Goal: Check status: Check status

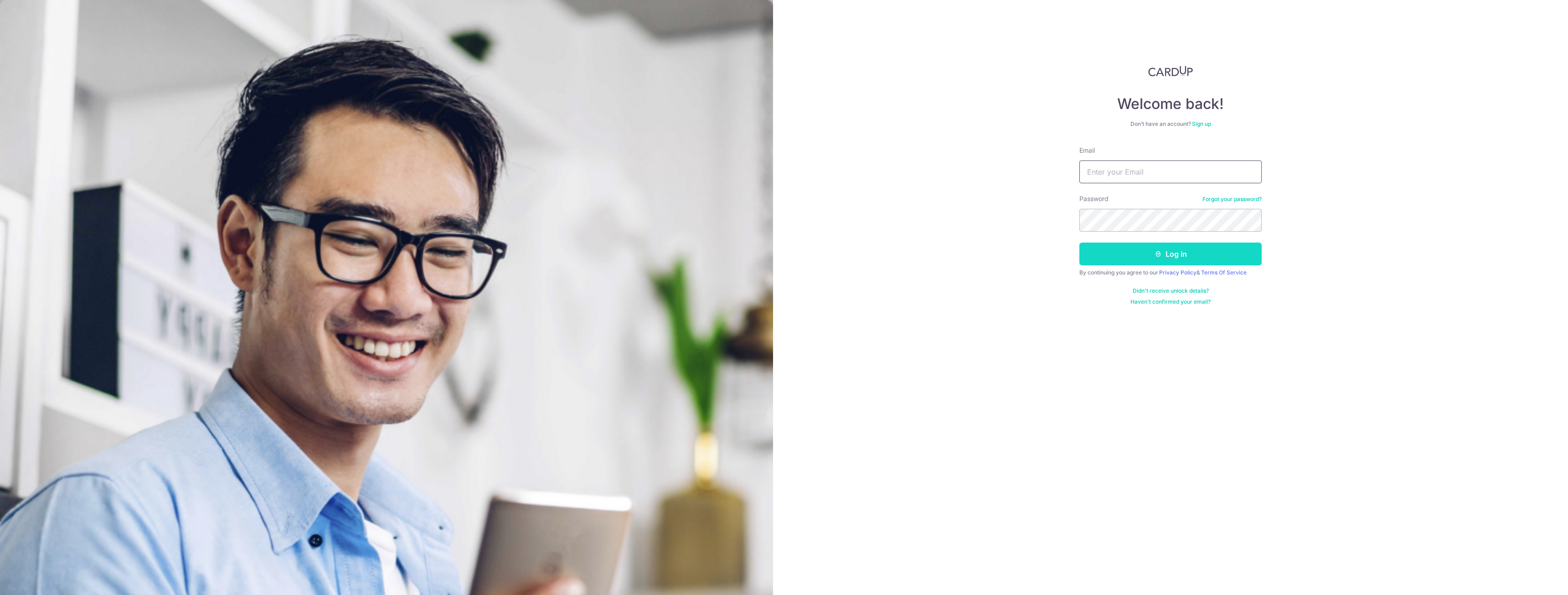
type input "[EMAIL_ADDRESS][DOMAIN_NAME]"
click at [1177, 256] on button "Log in" at bounding box center [1171, 253] width 183 height 23
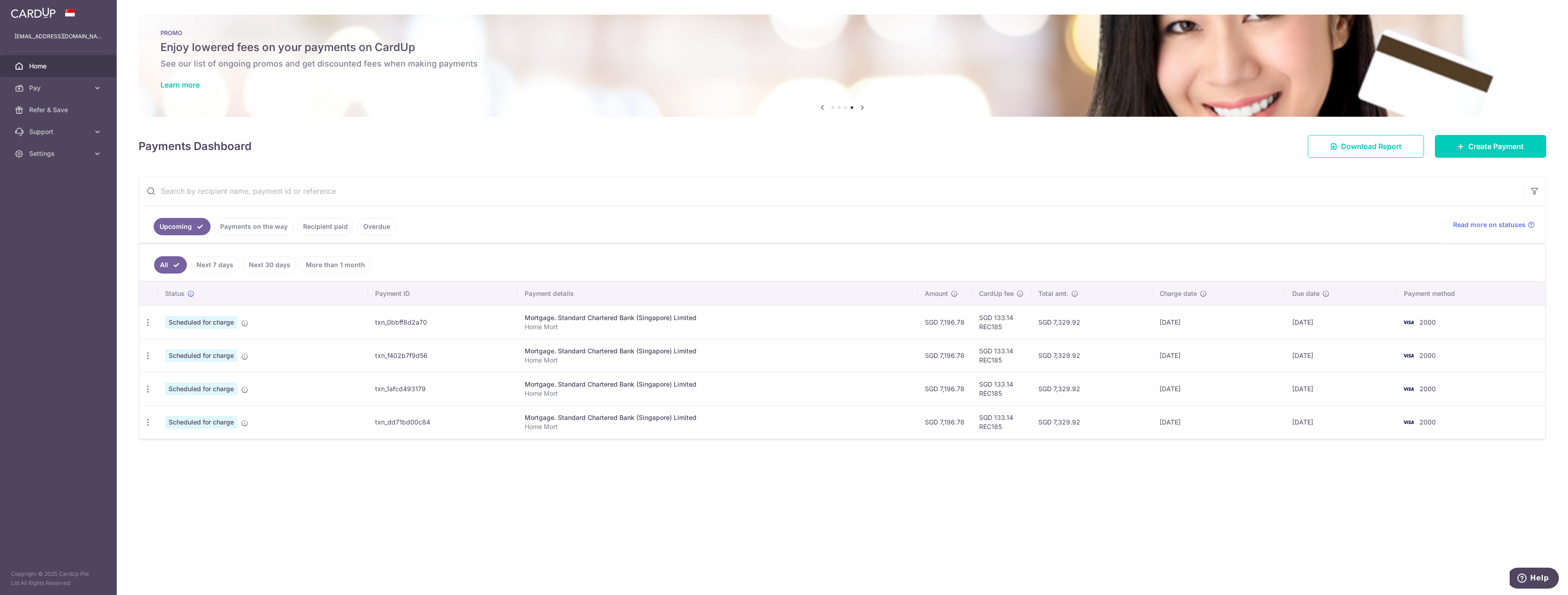
drag, startPoint x: 1130, startPoint y: 325, endPoint x: 1345, endPoint y: 422, distance: 235.9
click at [1389, 376] on tbody "Update payment Cancel payment Upload doc Scheduled for charge txn_0bbff8d2a70 M…" at bounding box center [842, 372] width 1405 height 133
click at [1342, 426] on td "08/12/2025" at bounding box center [1340, 422] width 111 height 33
drag, startPoint x: 1366, startPoint y: 422, endPoint x: 159, endPoint y: 320, distance: 1211.3
click at [158, 321] on tbody "Update payment Cancel payment Upload doc Scheduled for charge txn_0bbff8d2a70 M…" at bounding box center [842, 372] width 1405 height 133
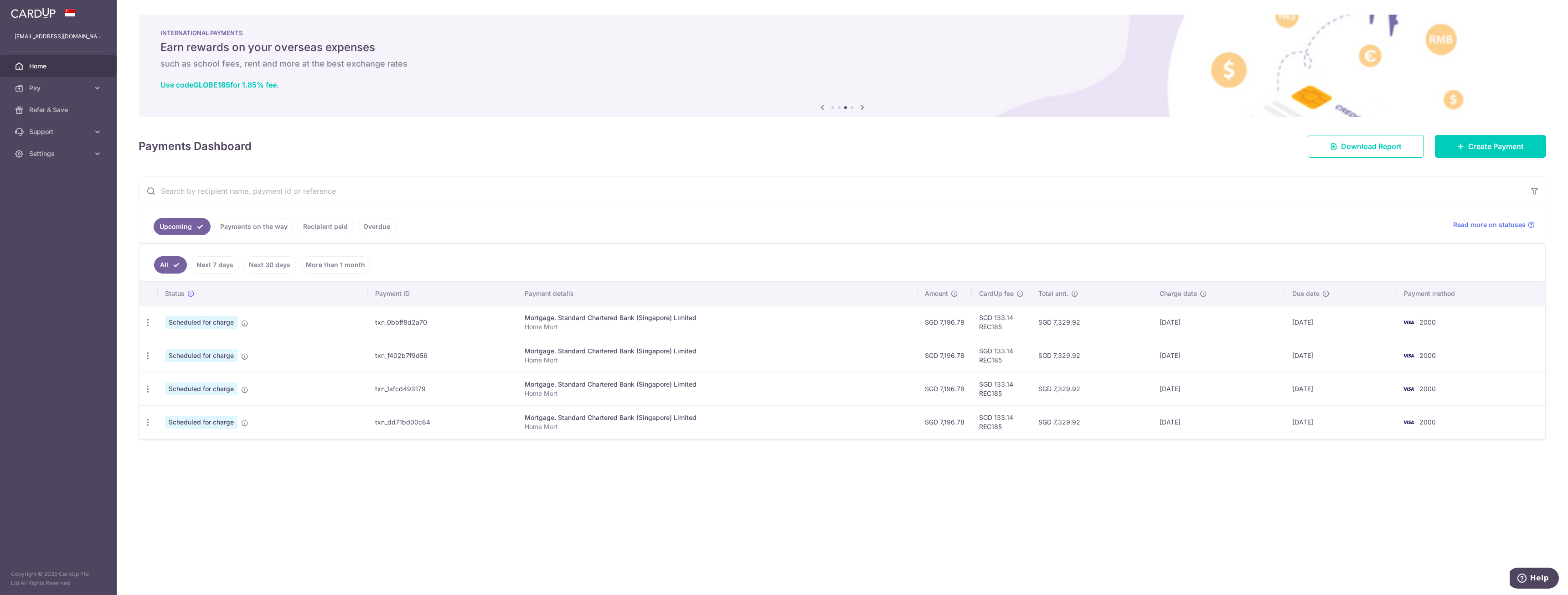
click at [336, 340] on td "Scheduled for charge" at bounding box center [262, 355] width 210 height 33
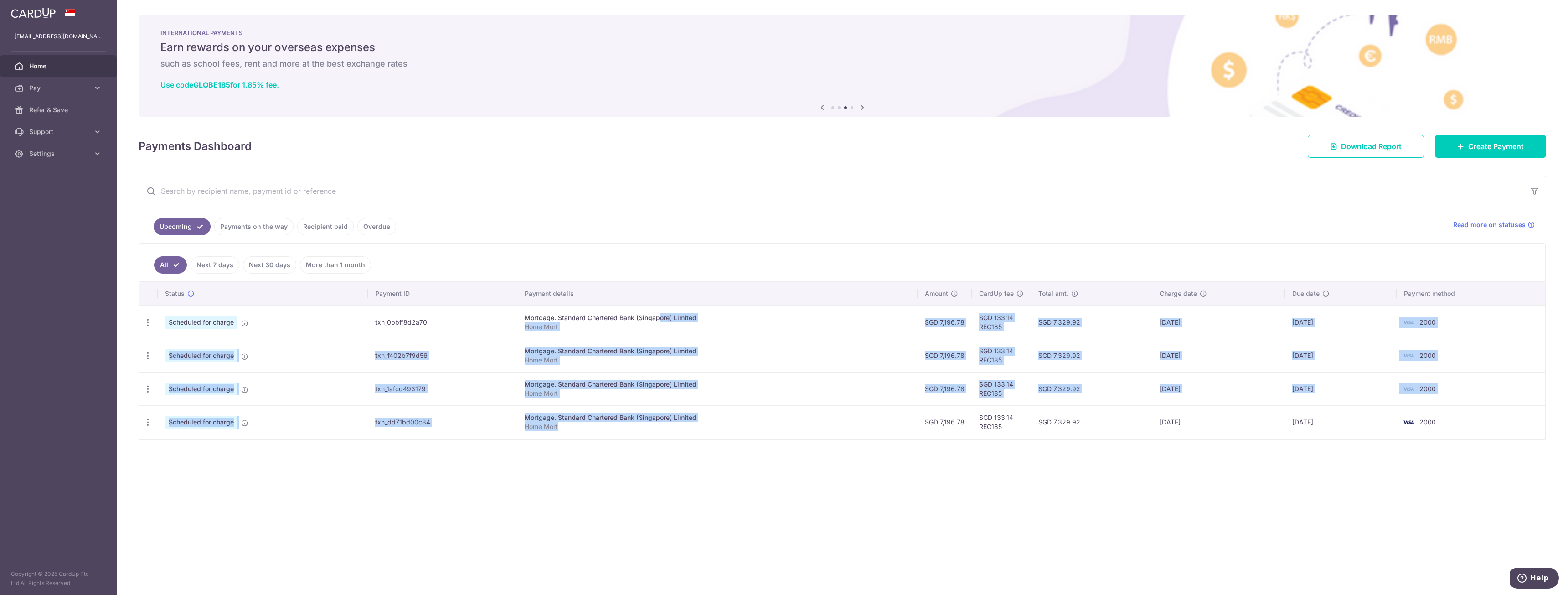
drag, startPoint x: 634, startPoint y: 315, endPoint x: 759, endPoint y: 409, distance: 156.4
click at [770, 424] on tbody "Update payment Cancel payment Upload doc Scheduled for charge txn_0bbff8d2a70 M…" at bounding box center [842, 372] width 1405 height 133
click at [642, 373] on td "Mortgage. Standard Chartered Bank (Singapore) Limited Home Mort" at bounding box center [717, 389] width 400 height 33
